Goal: Find specific page/section

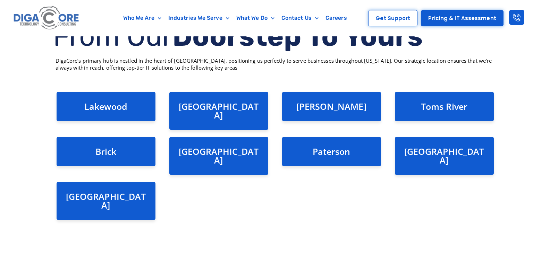
scroll to position [141, 0]
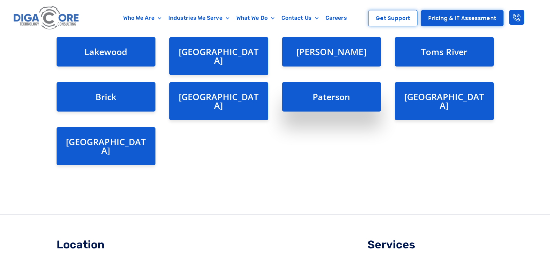
click at [331, 82] on div "Paterson" at bounding box center [331, 96] width 99 height 29
click at [331, 92] on link "Paterson" at bounding box center [332, 97] width 38 height 12
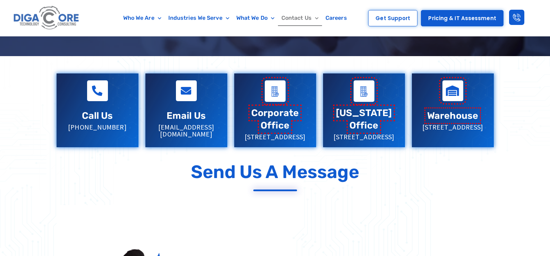
scroll to position [139, 0]
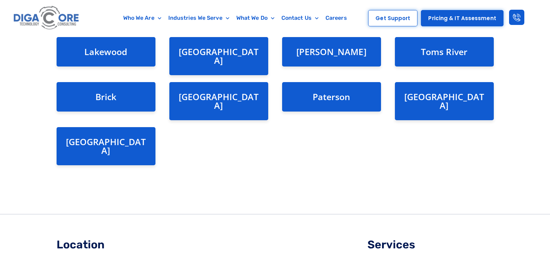
scroll to position [141, 0]
